Goal: Information Seeking & Learning: Learn about a topic

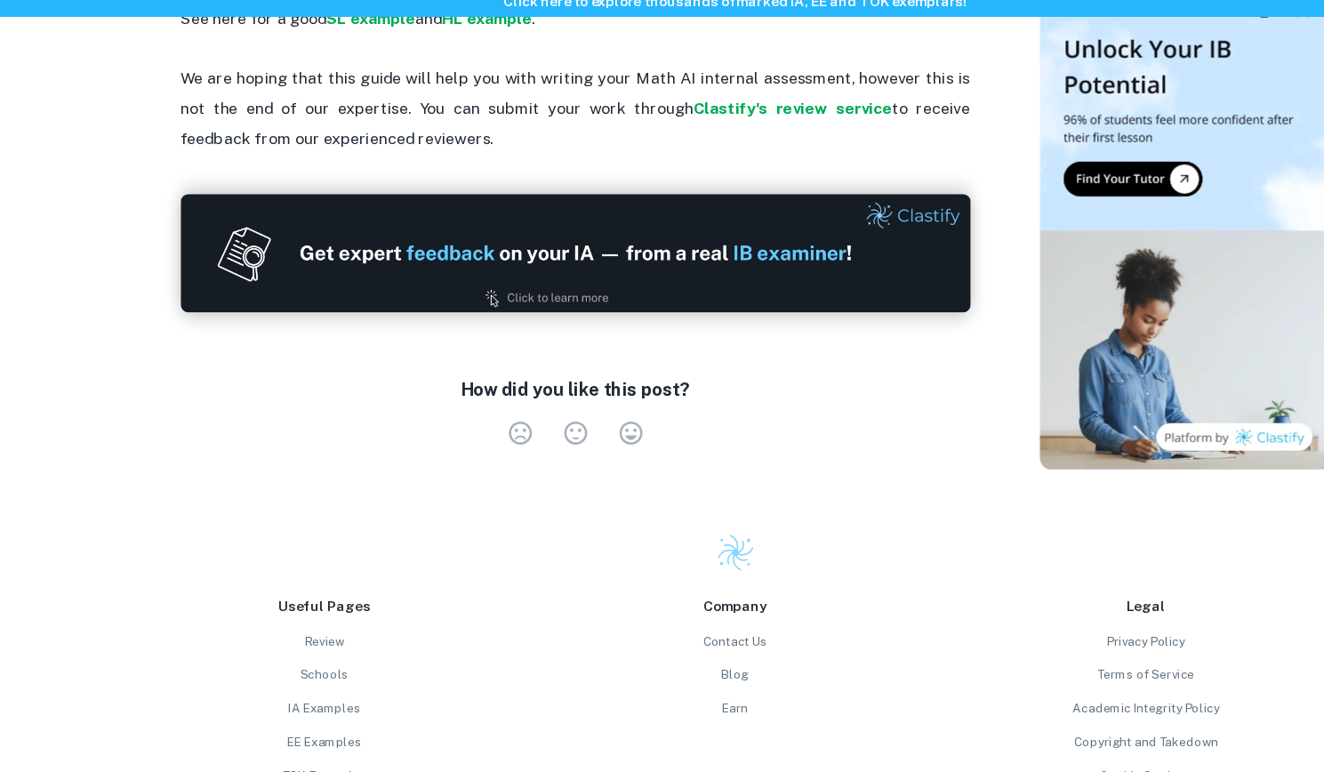
scroll to position [4011, 0]
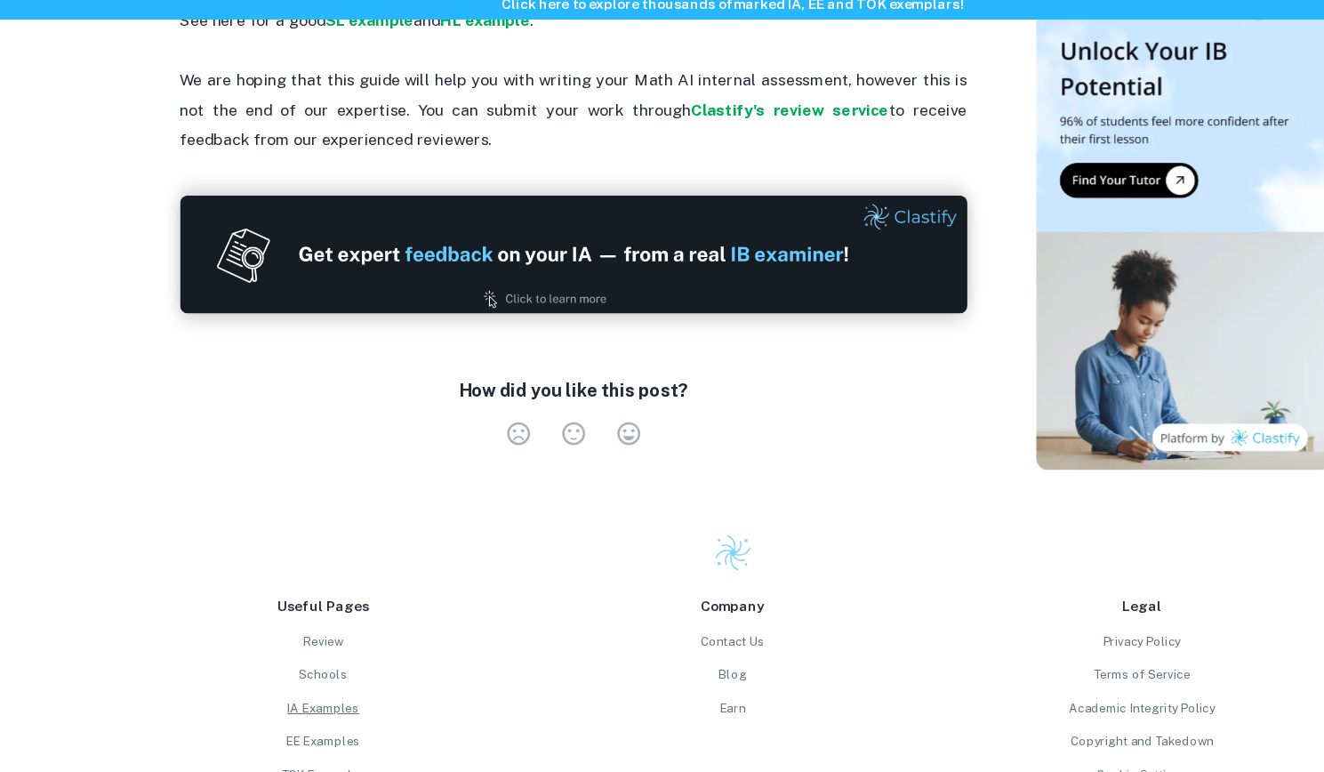
drag, startPoint x: 55, startPoint y: 74, endPoint x: 284, endPoint y: 692, distance: 659.1
click at [284, 706] on link "IA Examples" at bounding box center [293, 714] width 356 height 16
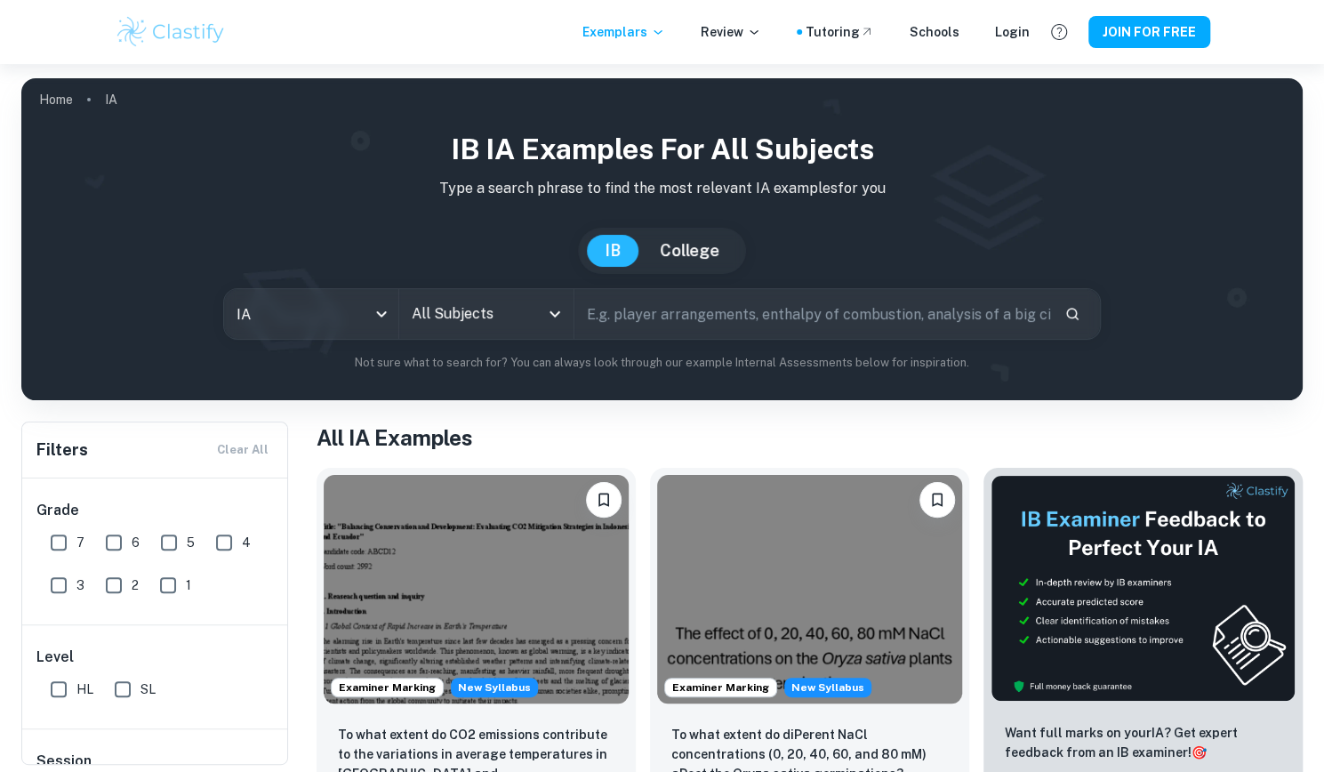
click at [470, 313] on input "All Subjects" at bounding box center [473, 314] width 132 height 34
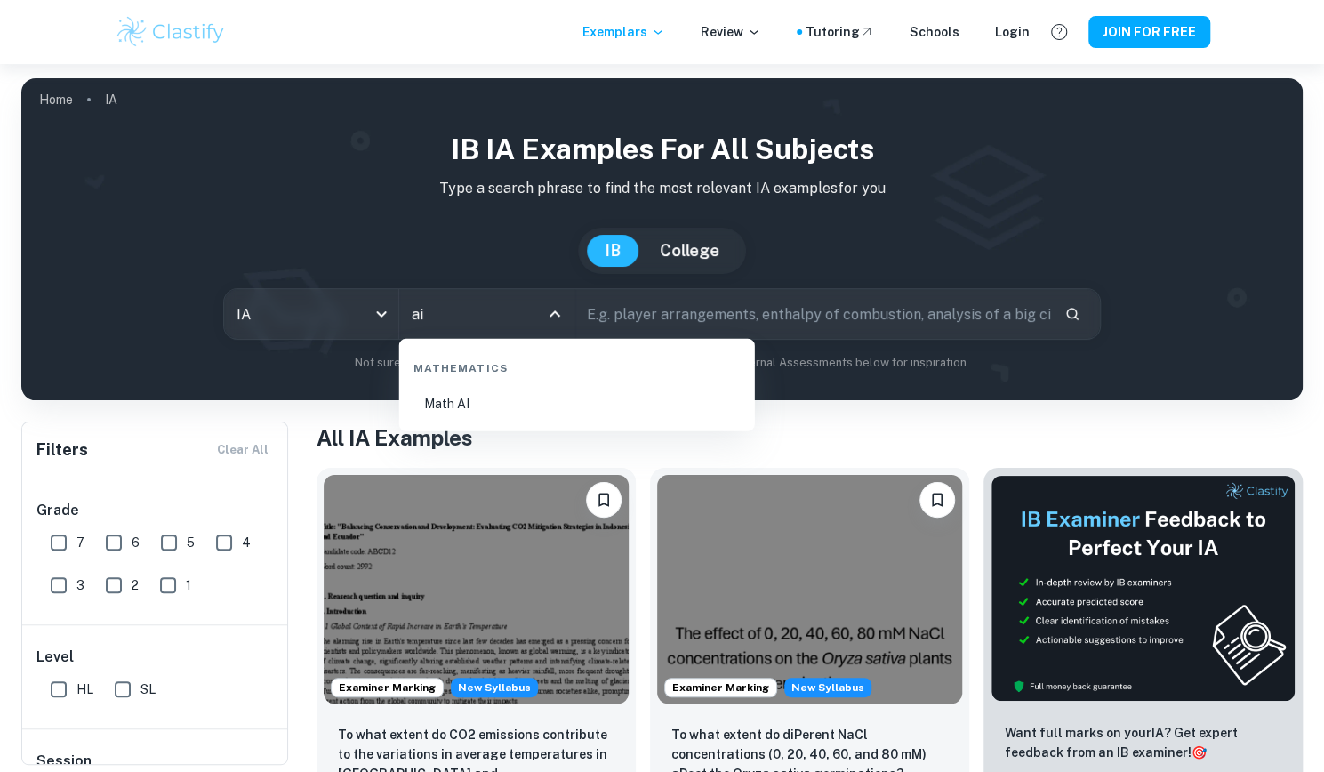
click at [479, 397] on li "Math AI" at bounding box center [576, 403] width 341 height 41
type input "Math AI"
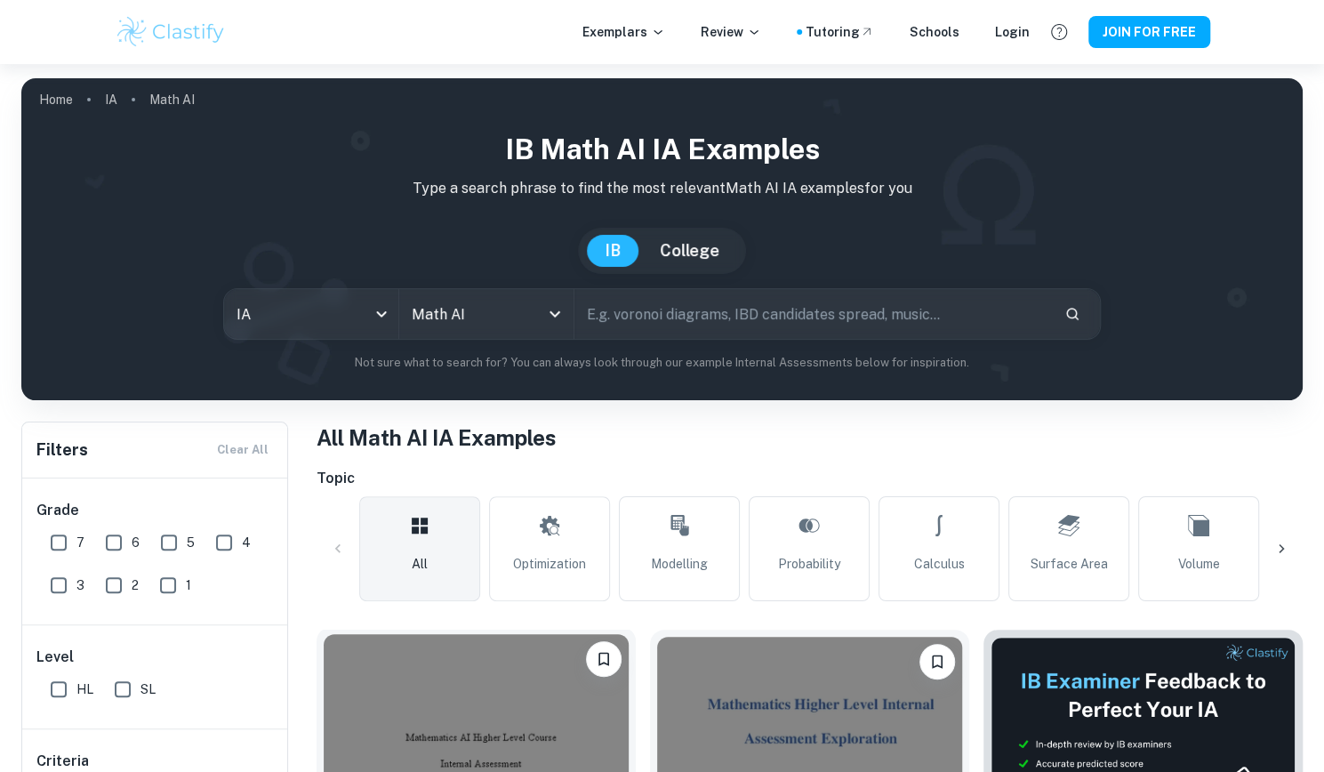
scroll to position [422, 0]
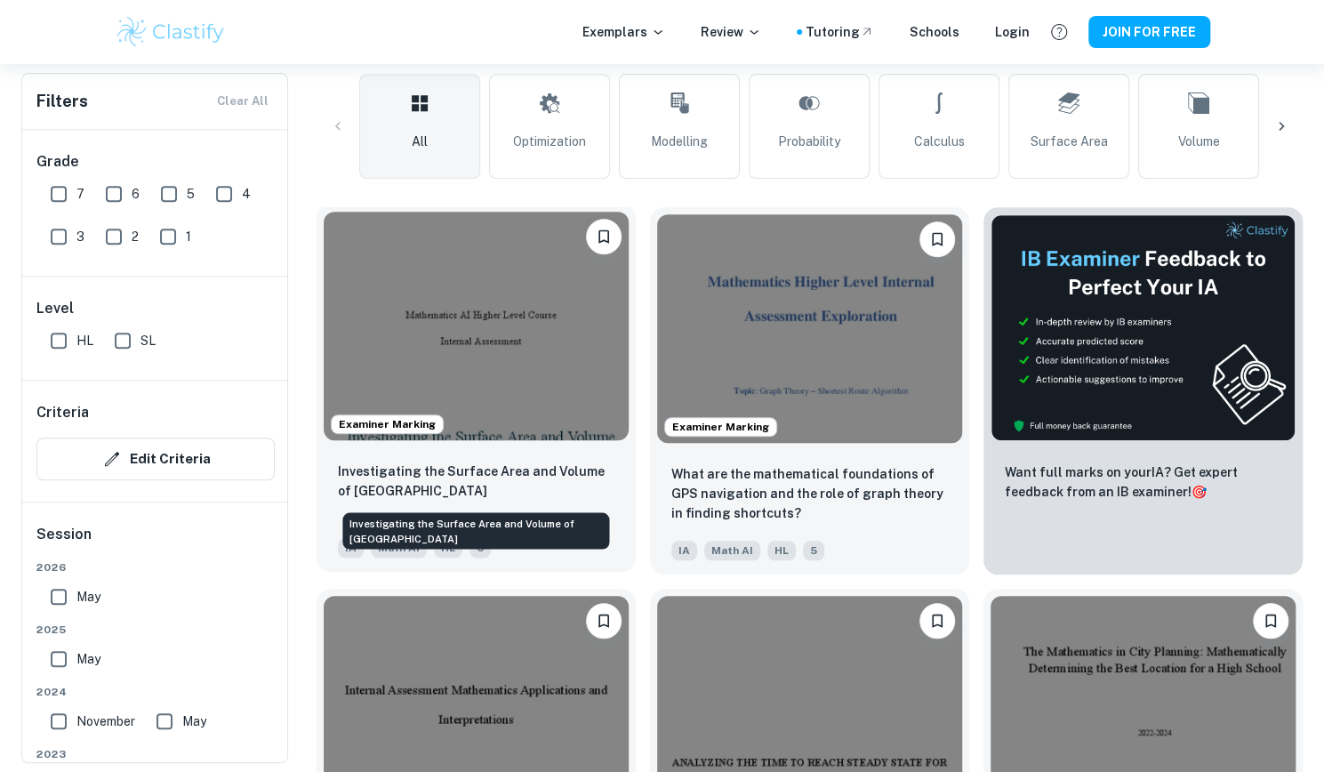
click at [496, 491] on p "Investigating the Surface Area and Volume of Lake Titicaca" at bounding box center [476, 480] width 276 height 39
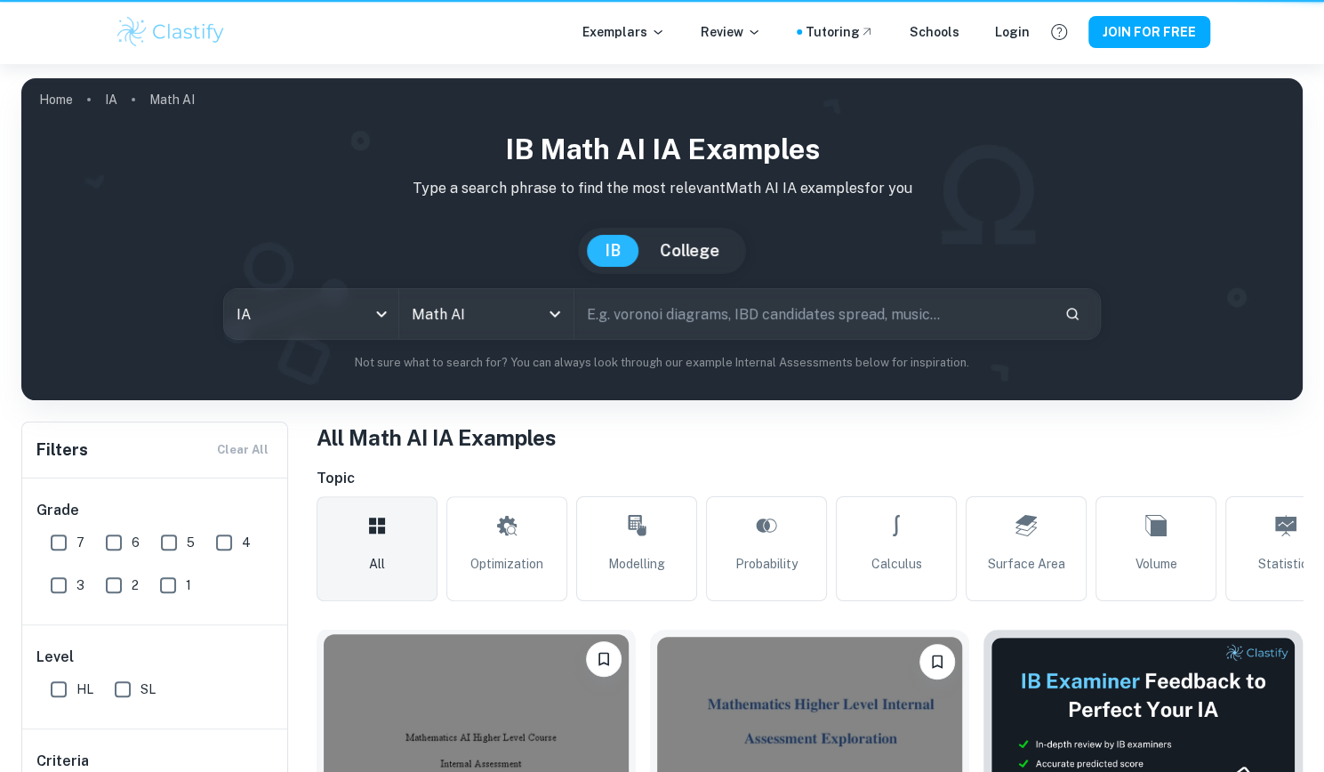
scroll to position [422, 0]
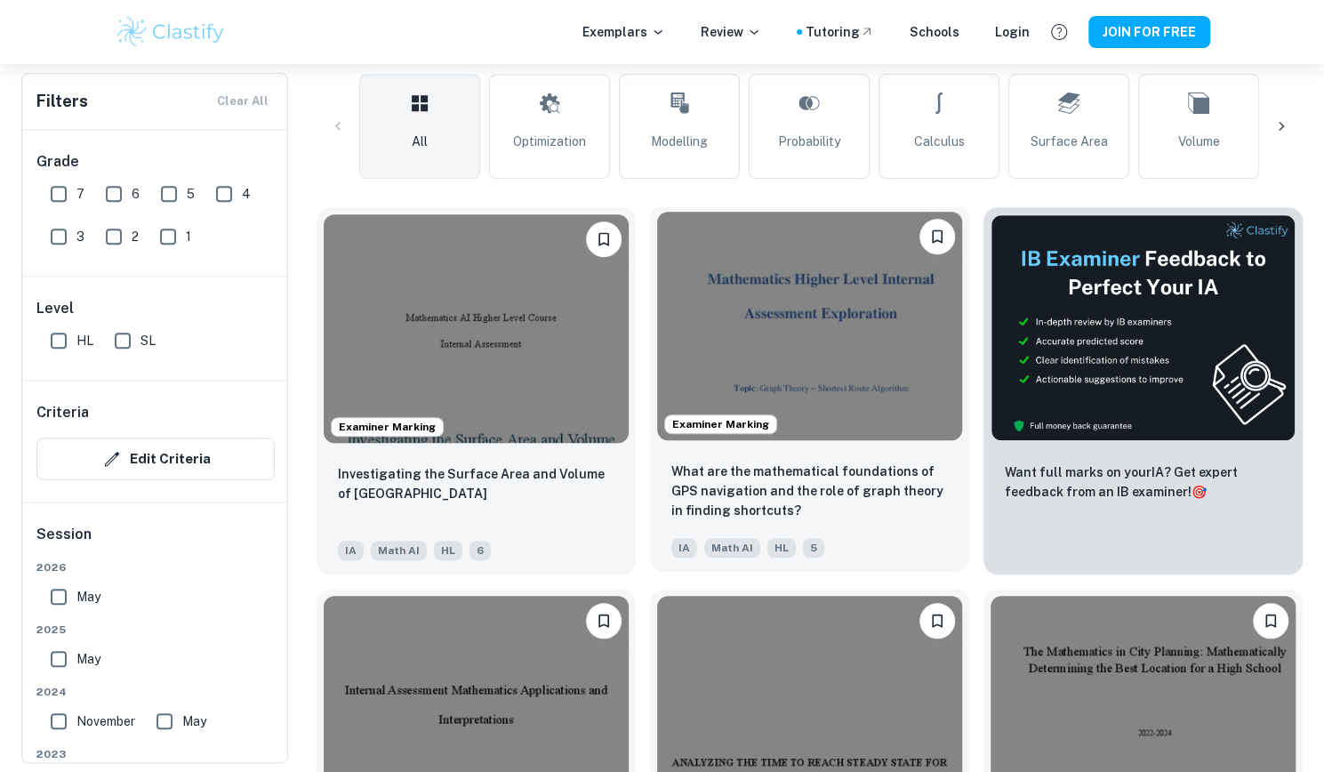
click at [805, 424] on img at bounding box center [809, 326] width 305 height 228
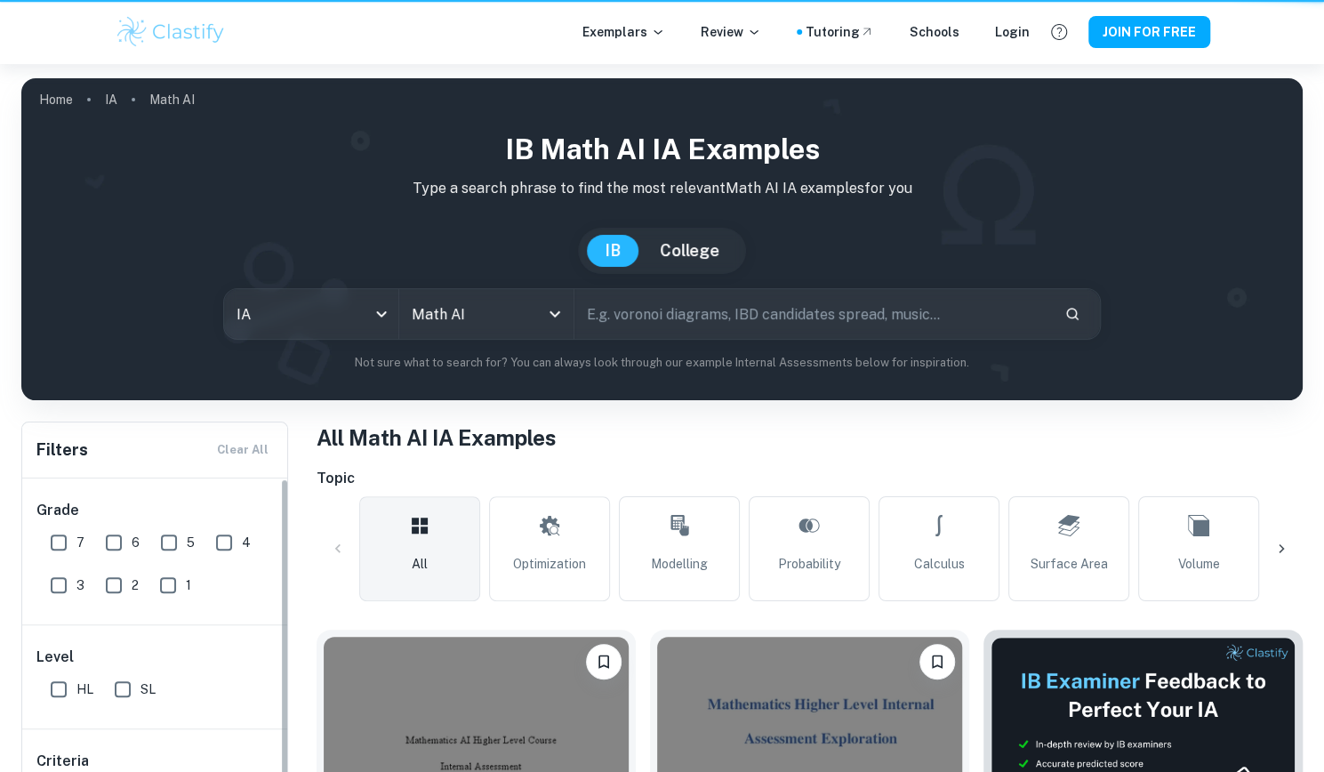
scroll to position [422, 0]
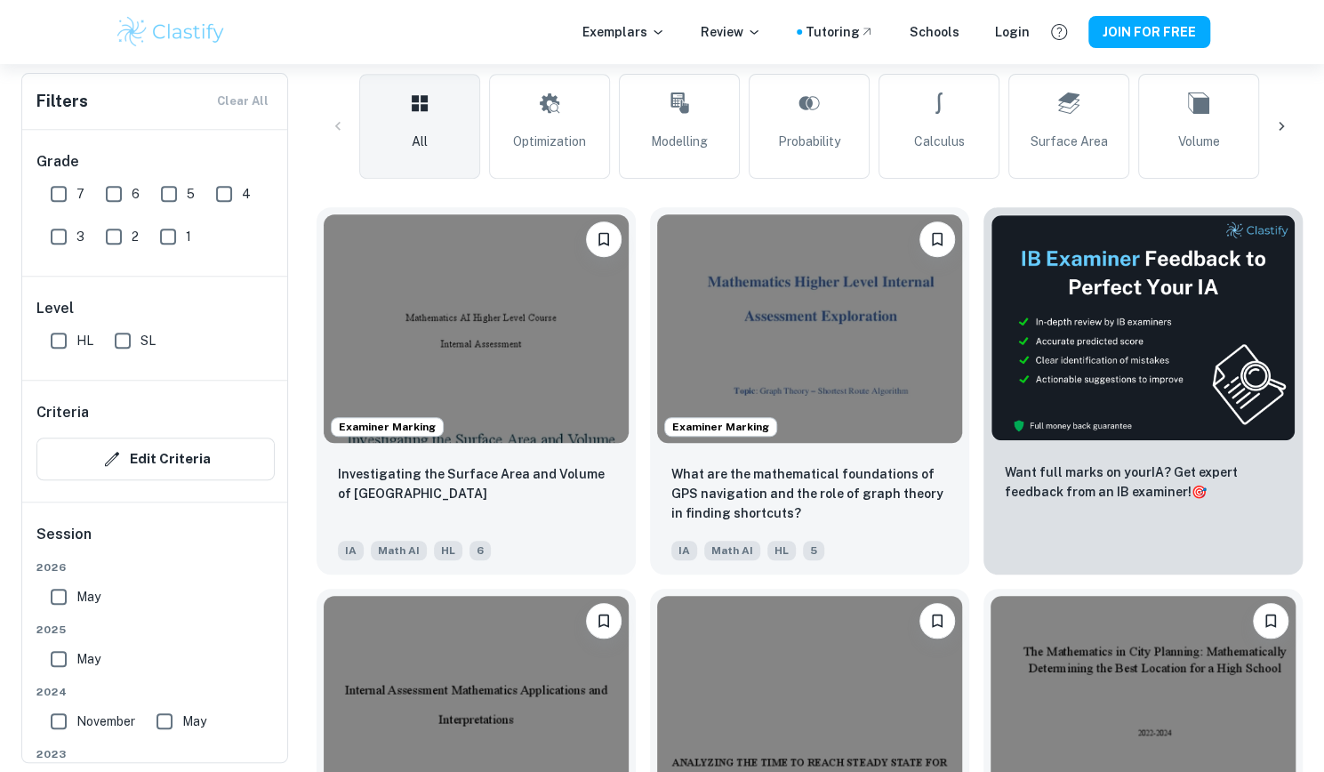
click at [44, 195] on input "7" at bounding box center [59, 194] width 36 height 36
checkbox input "true"
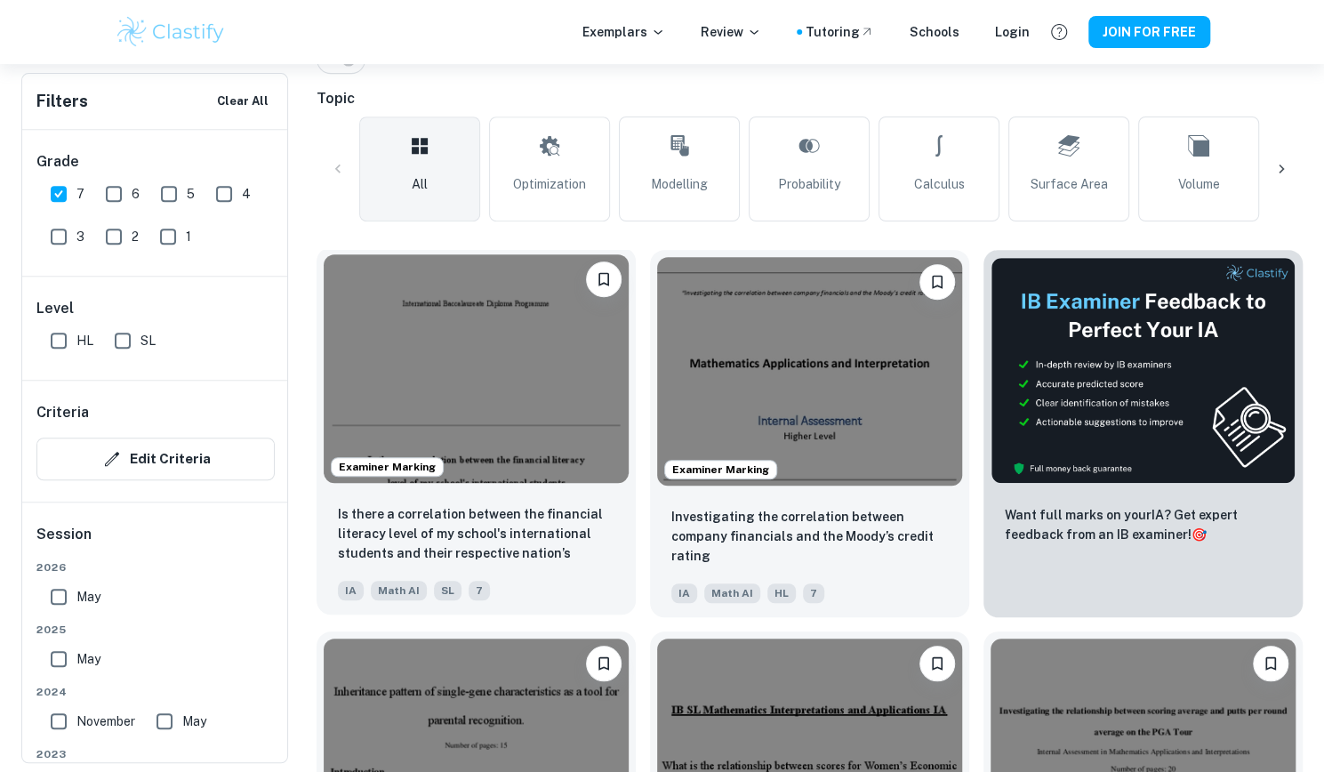
click at [542, 488] on div "Examiner Marking" at bounding box center [476, 368] width 319 height 243
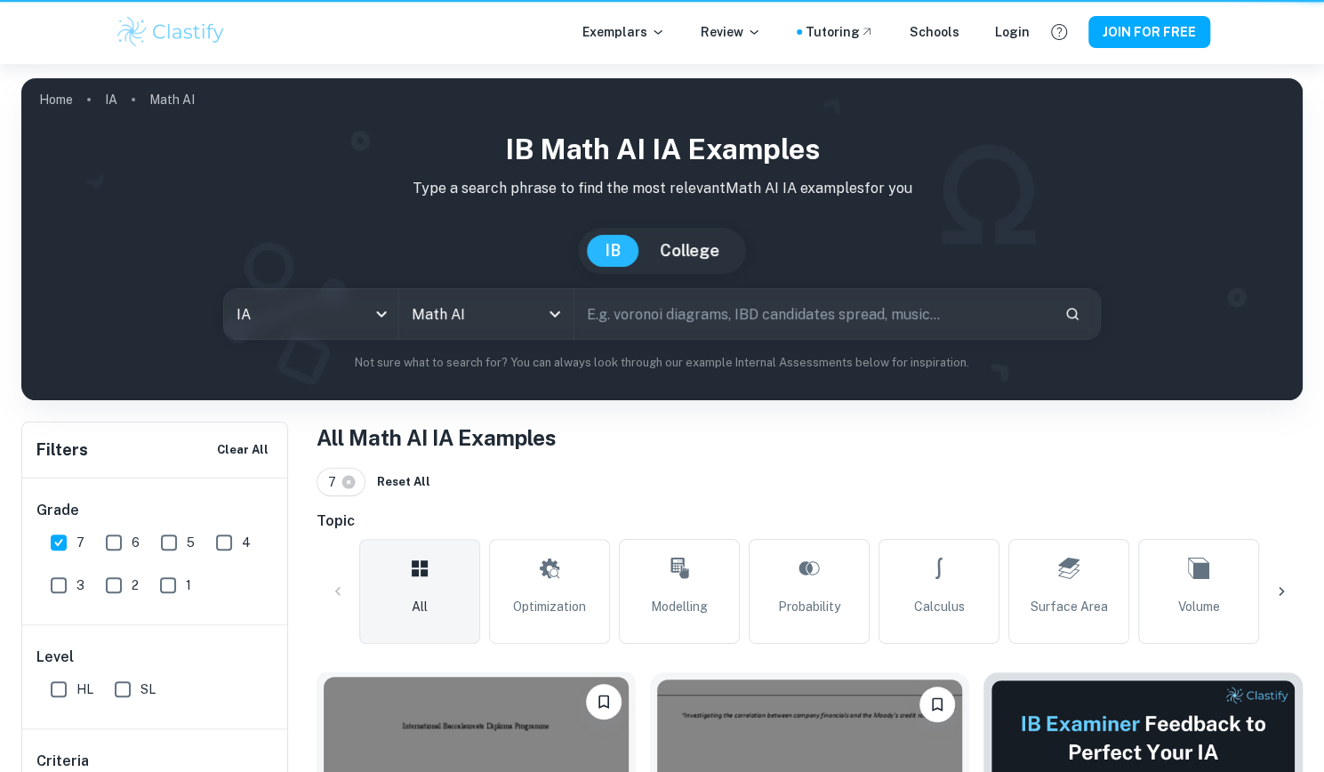
scroll to position [422, 0]
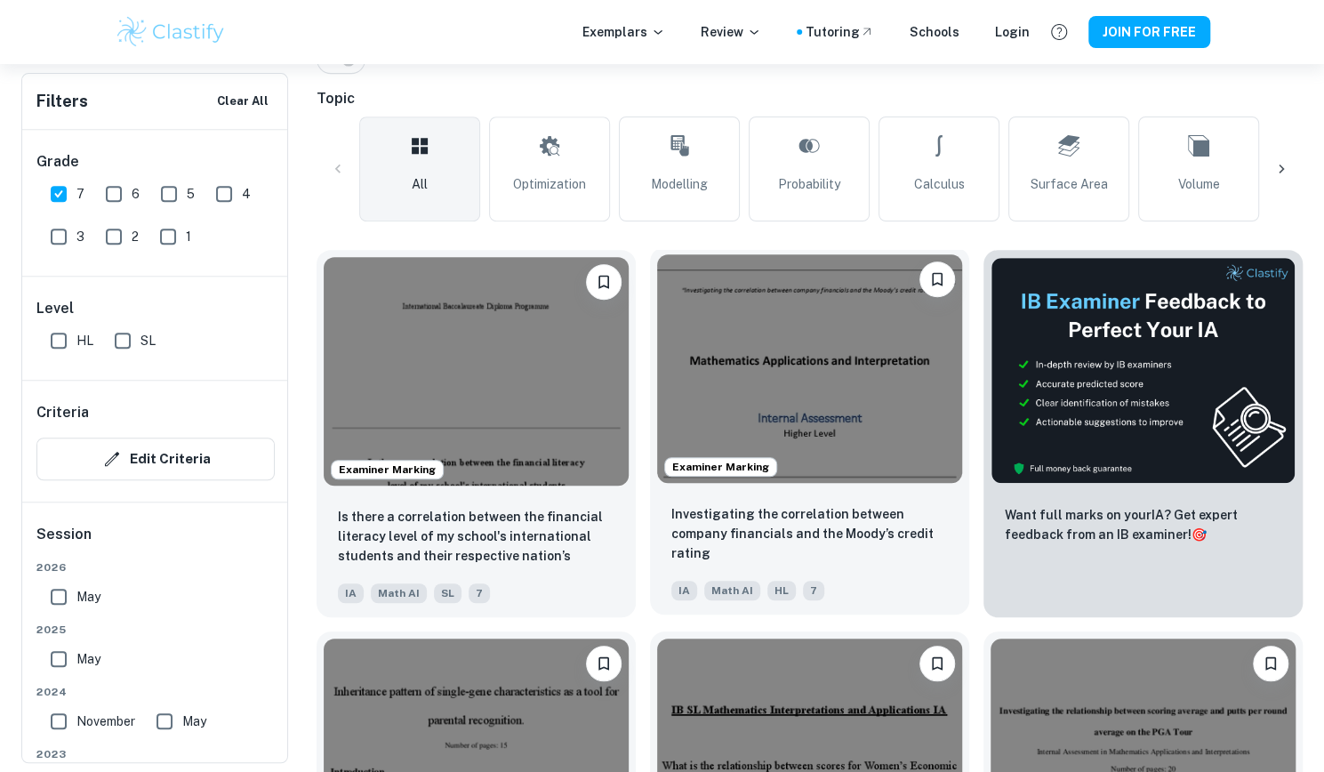
click at [818, 474] on img at bounding box center [809, 368] width 305 height 228
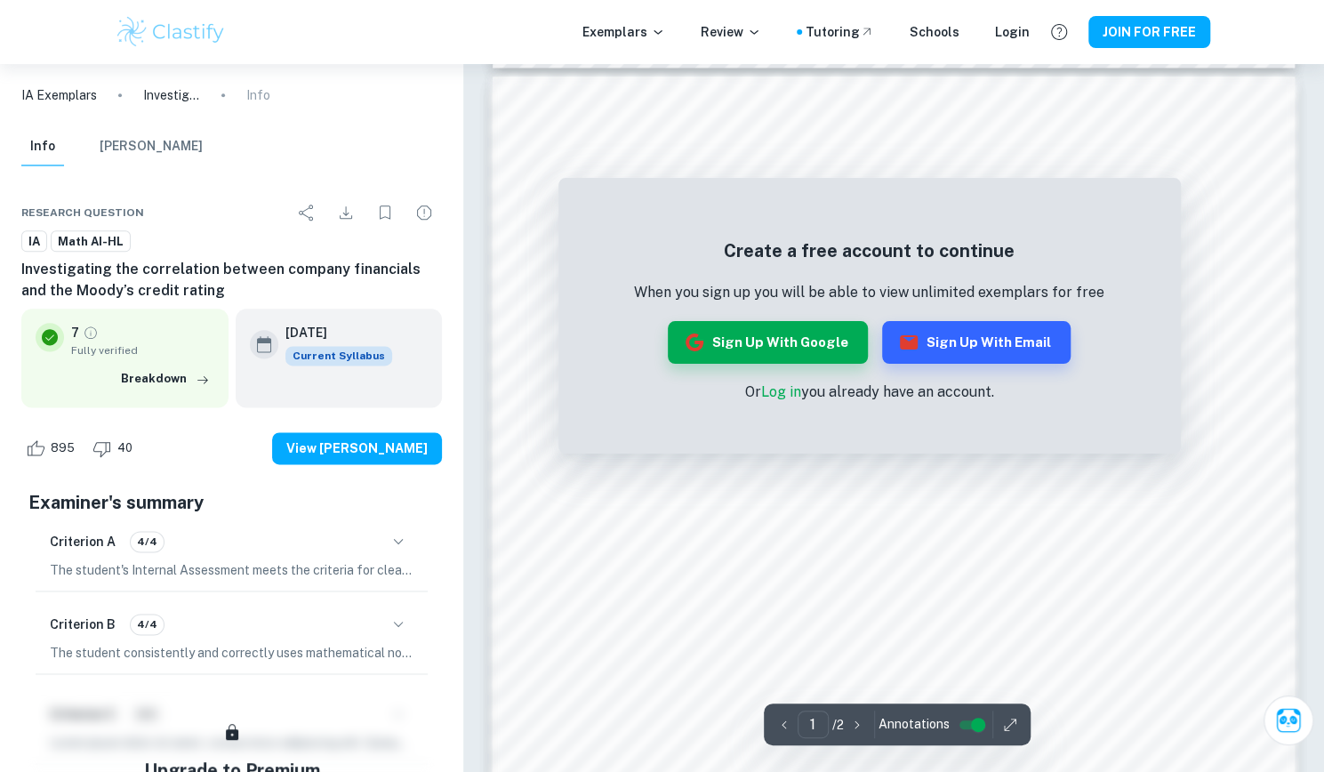
scroll to position [1151, 0]
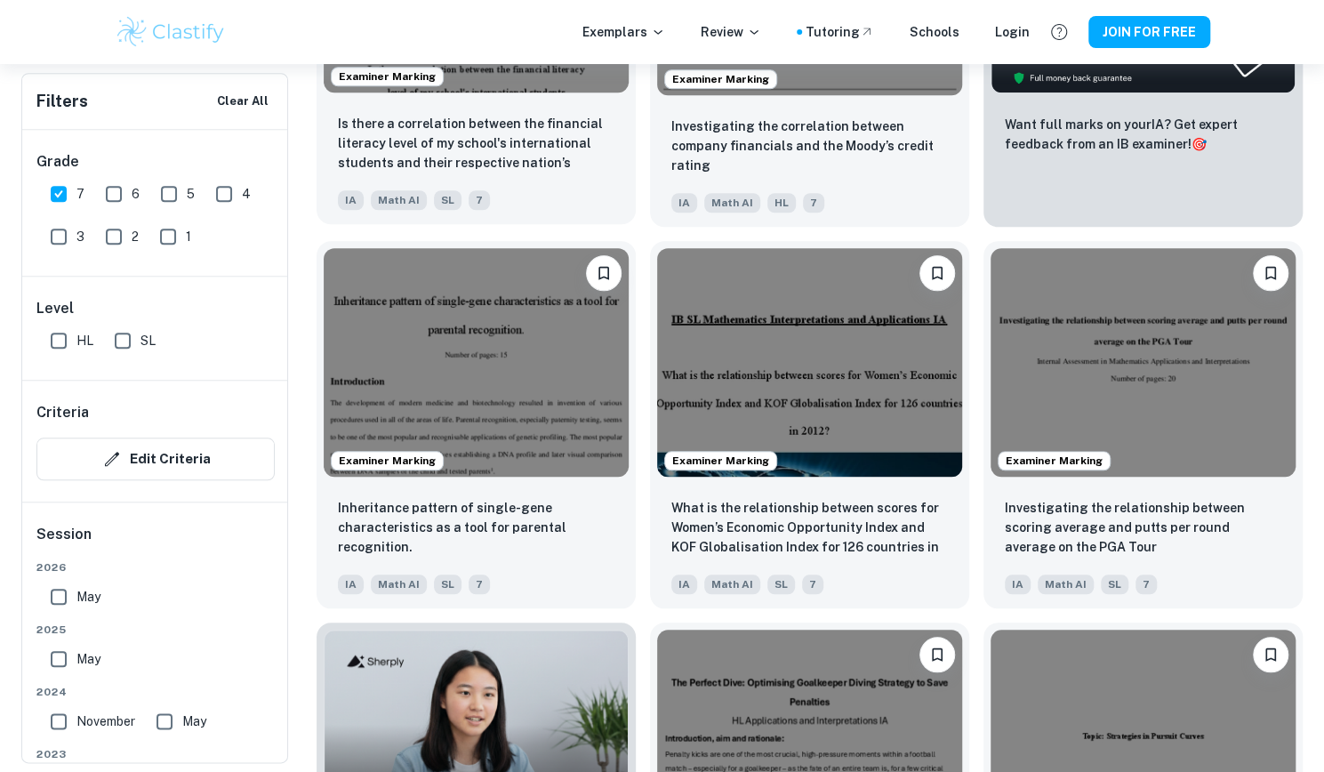
scroll to position [813, 0]
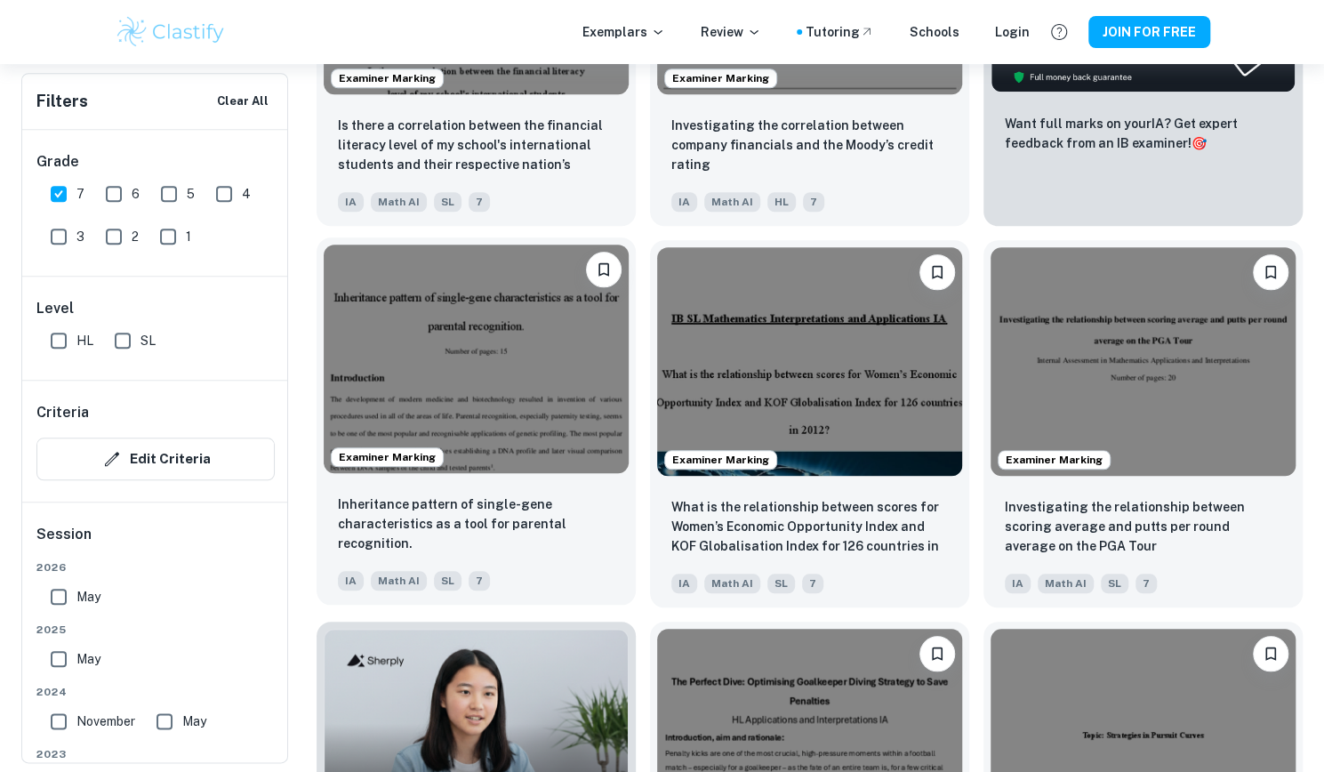
click at [522, 328] on img at bounding box center [476, 358] width 305 height 228
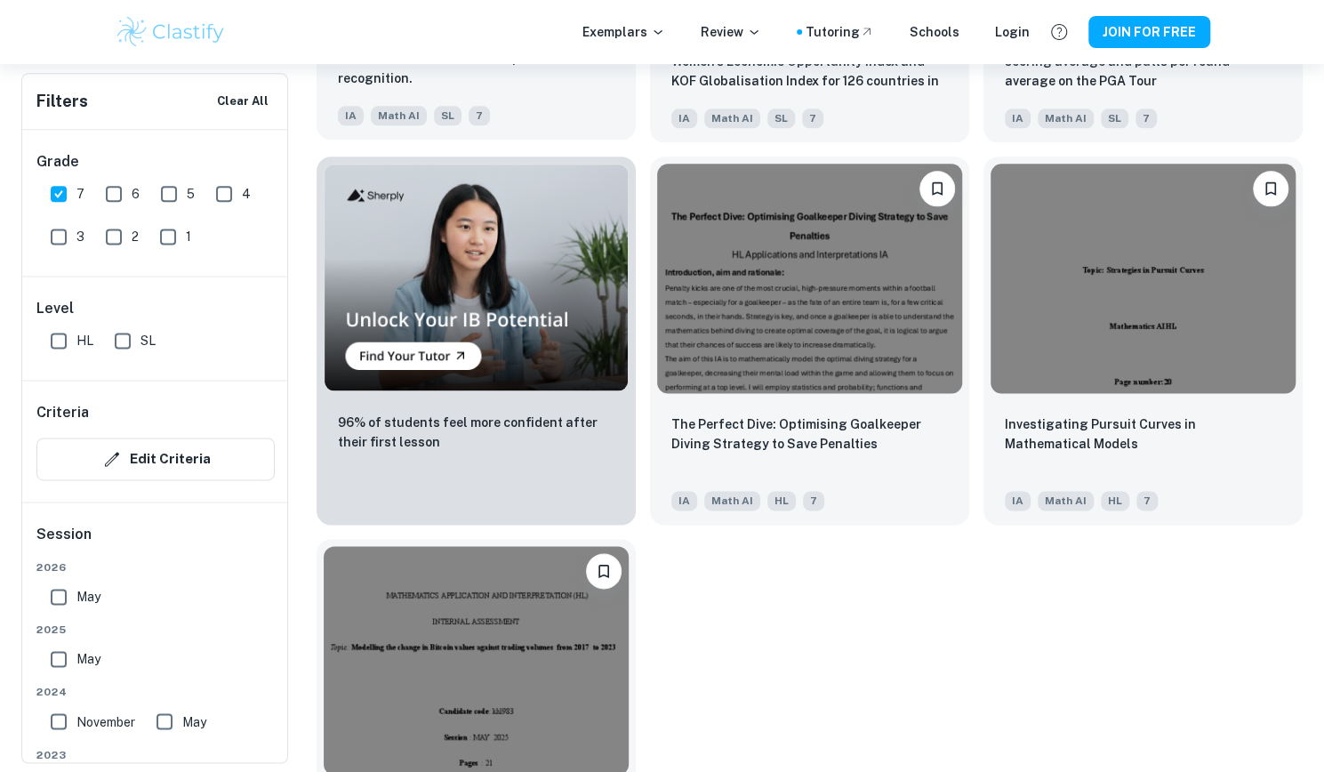
scroll to position [1281, 0]
